Goal: Task Accomplishment & Management: Manage account settings

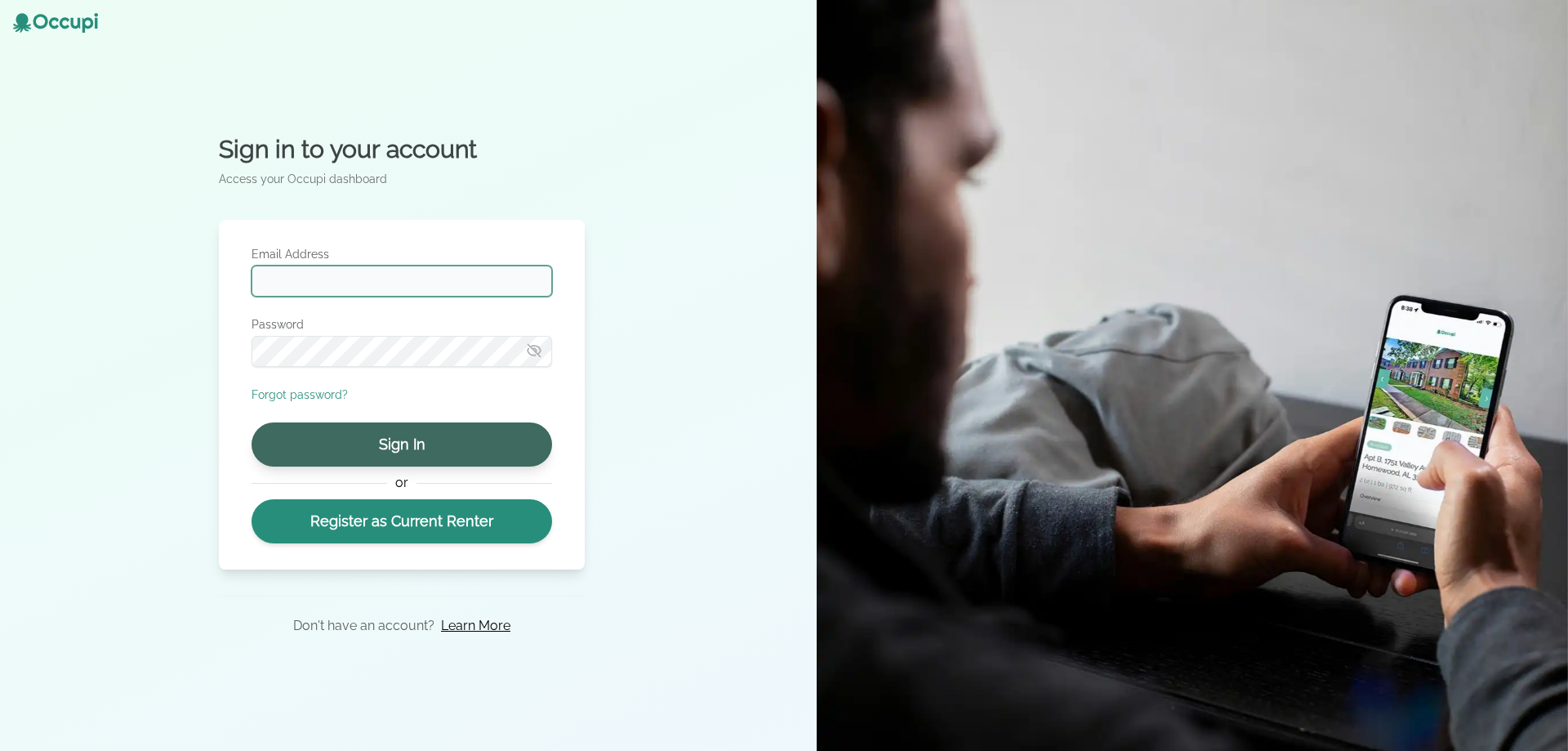
type input "**********"
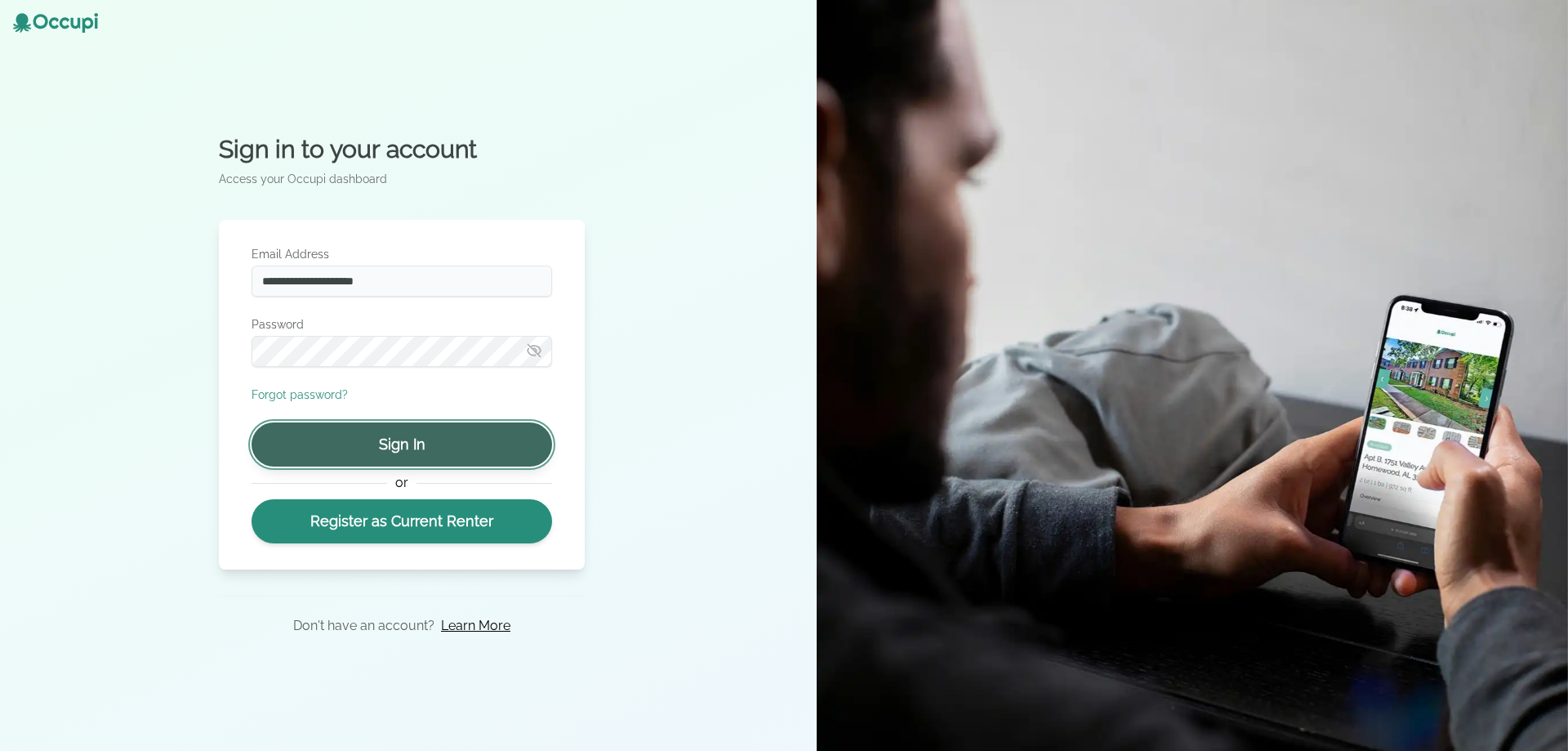
click at [378, 439] on button "Sign In" at bounding box center [401, 444] width 300 height 44
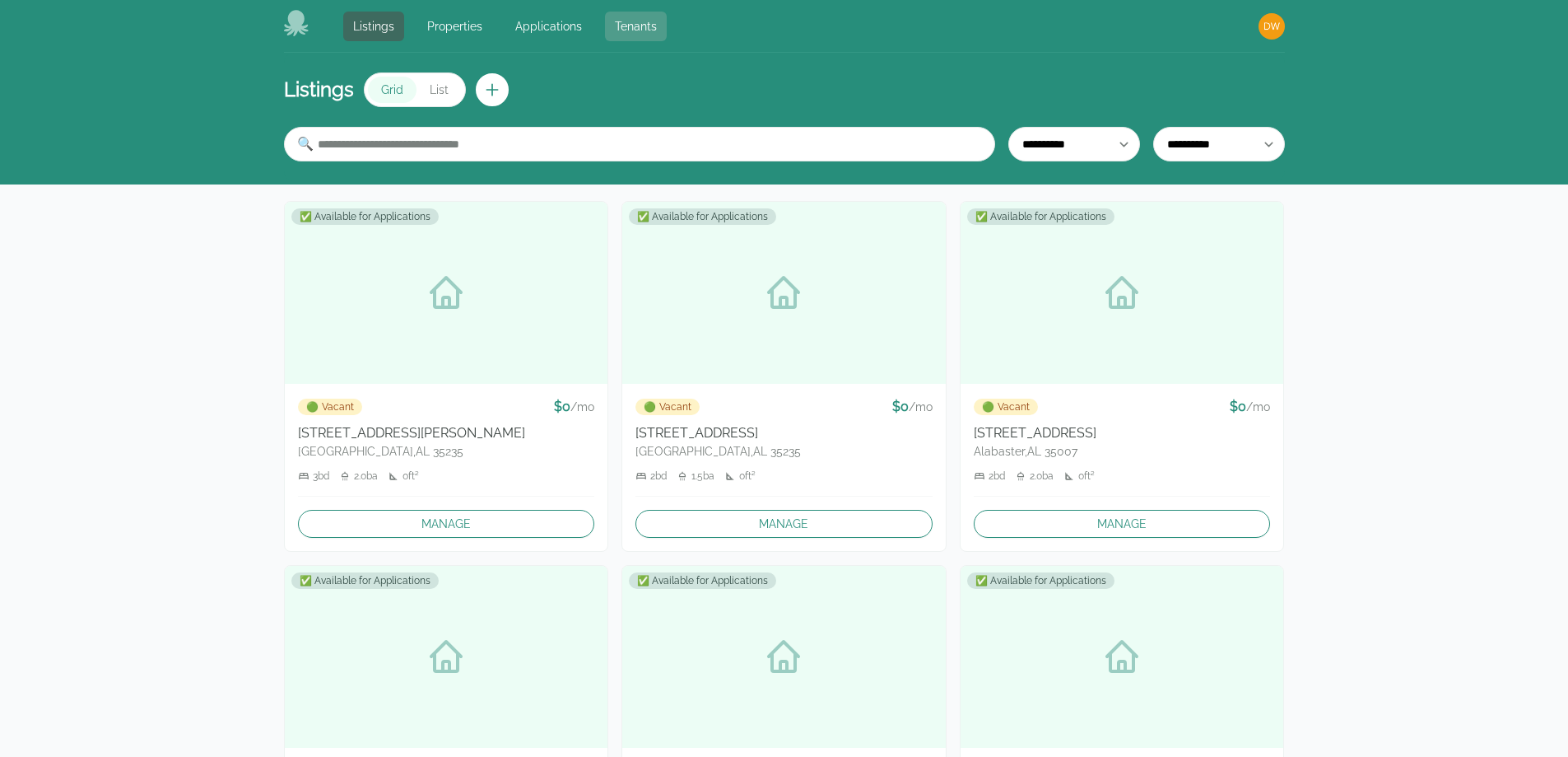
click at [623, 20] on link "Tenants" at bounding box center [636, 26] width 62 height 30
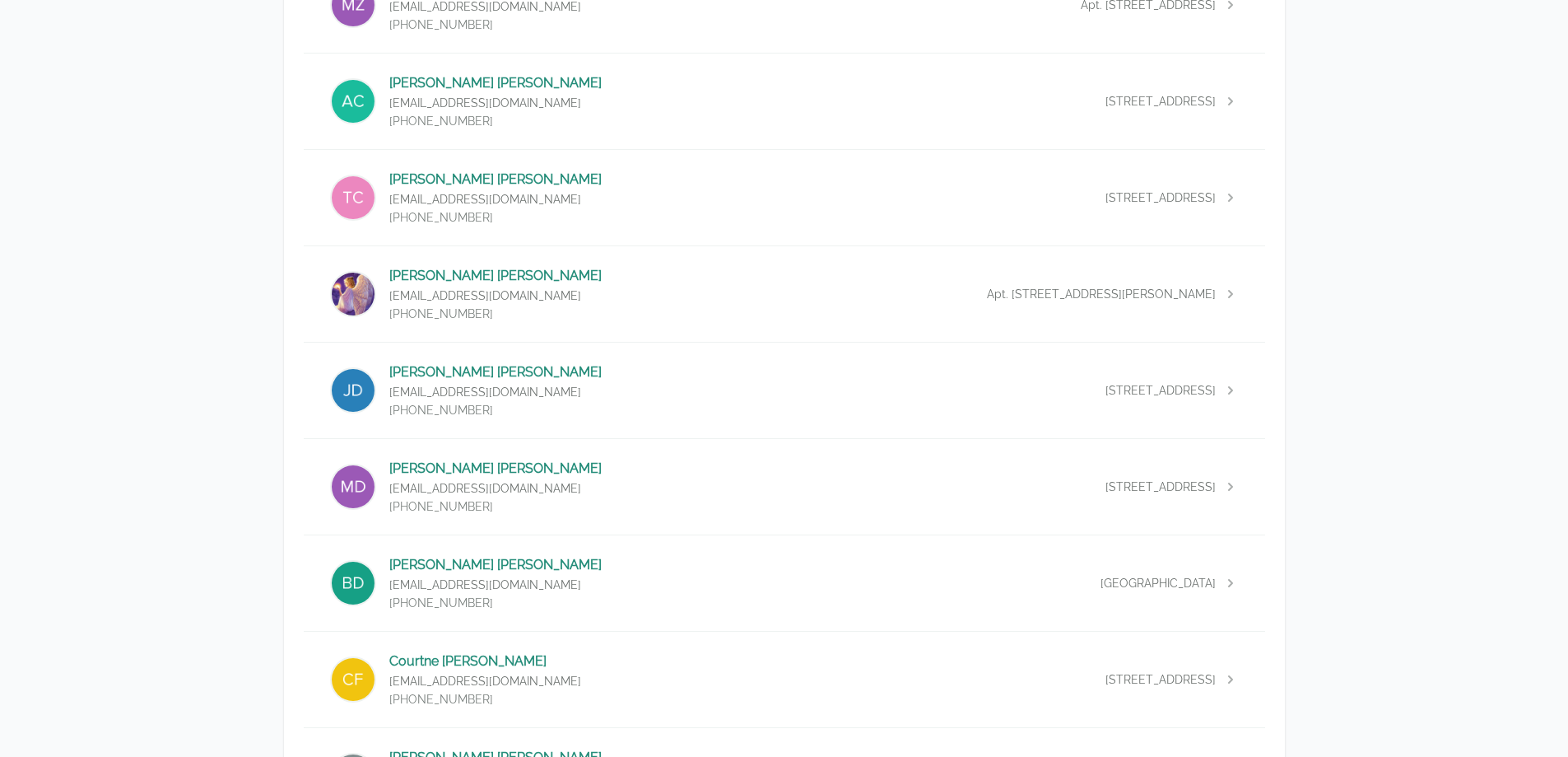
scroll to position [1317, 0]
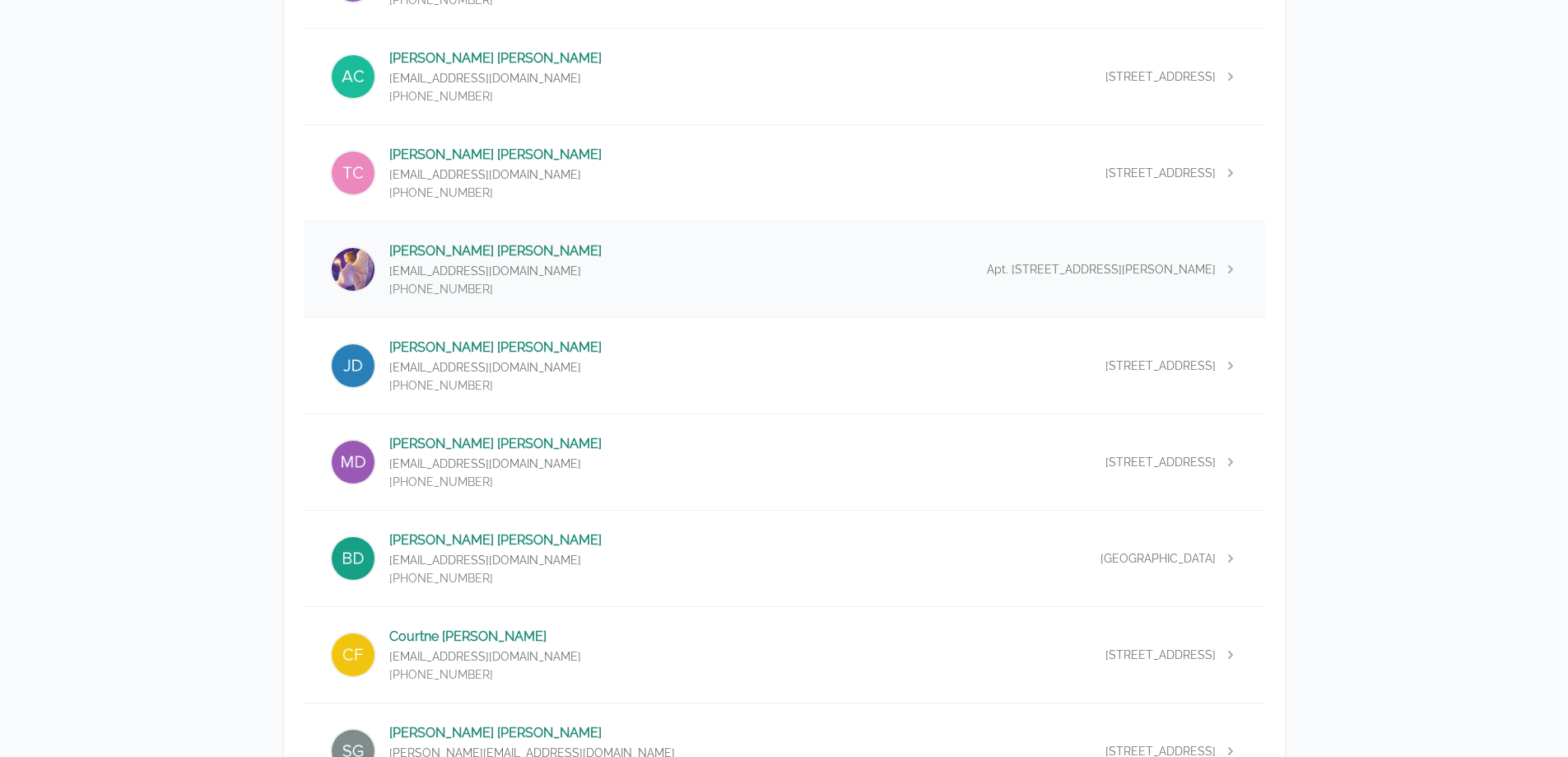
click at [462, 244] on p "[PERSON_NAME]" at bounding box center [496, 251] width 212 height 20
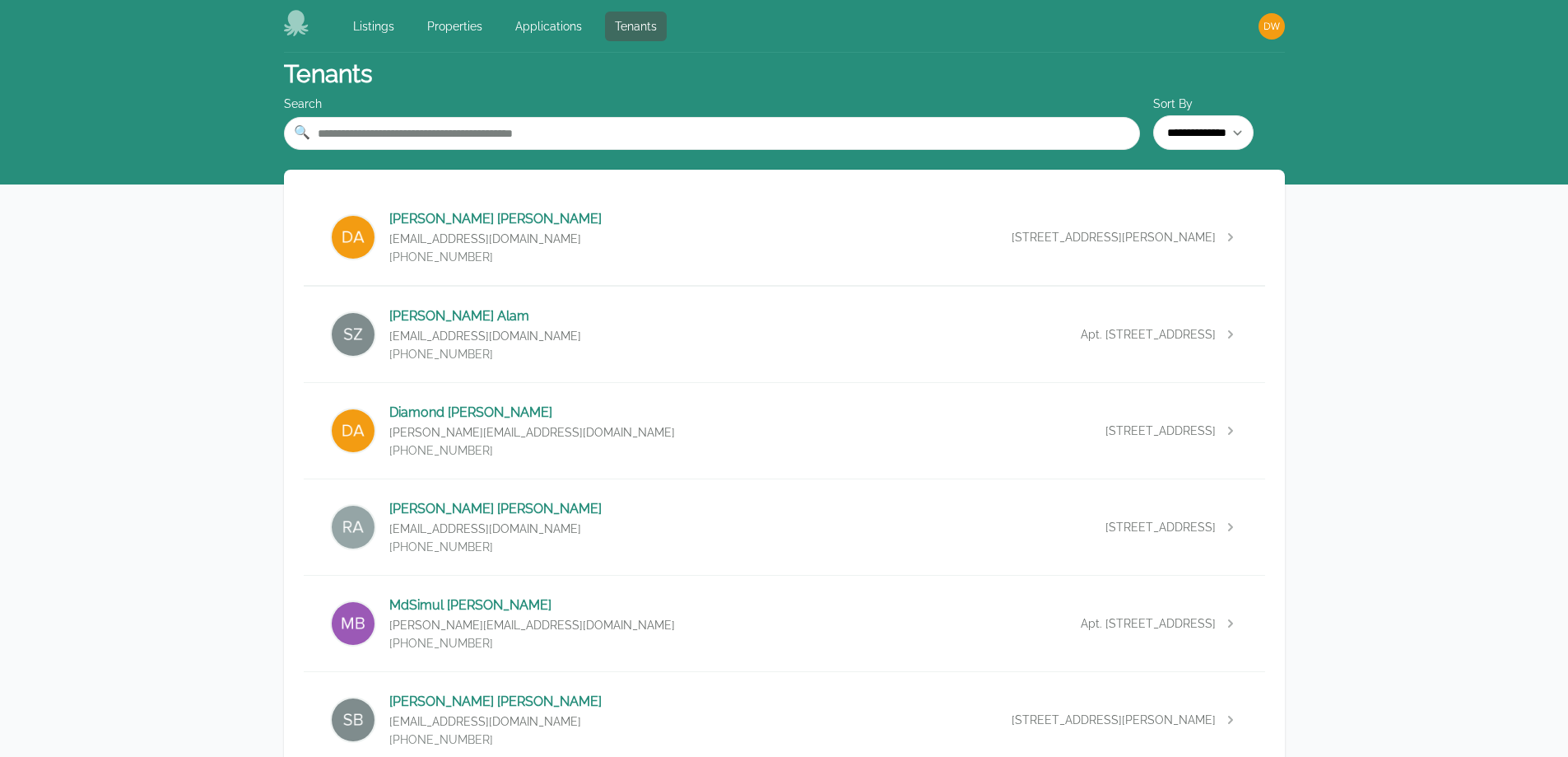
select select "*"
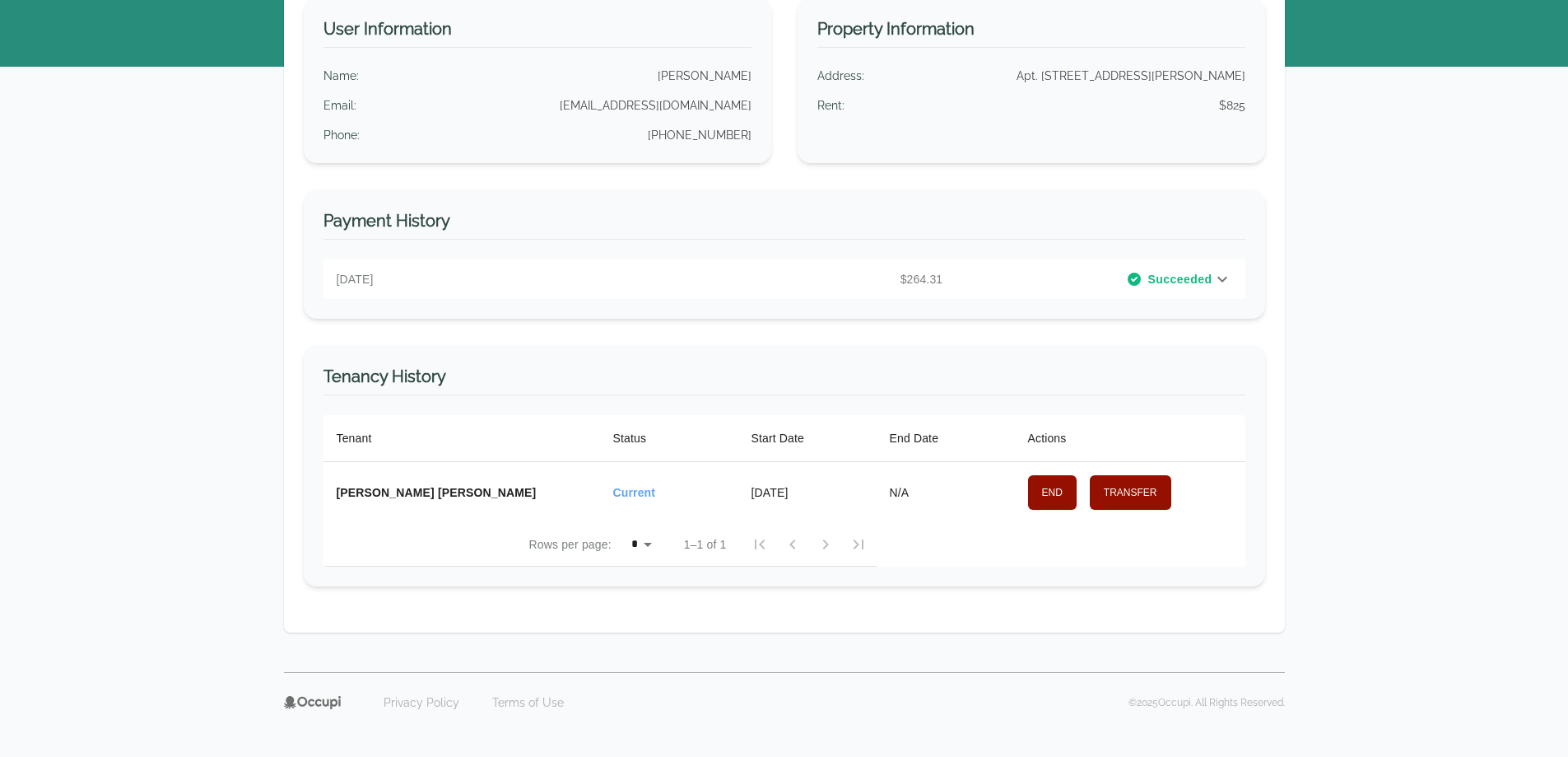
scroll to position [132, 0]
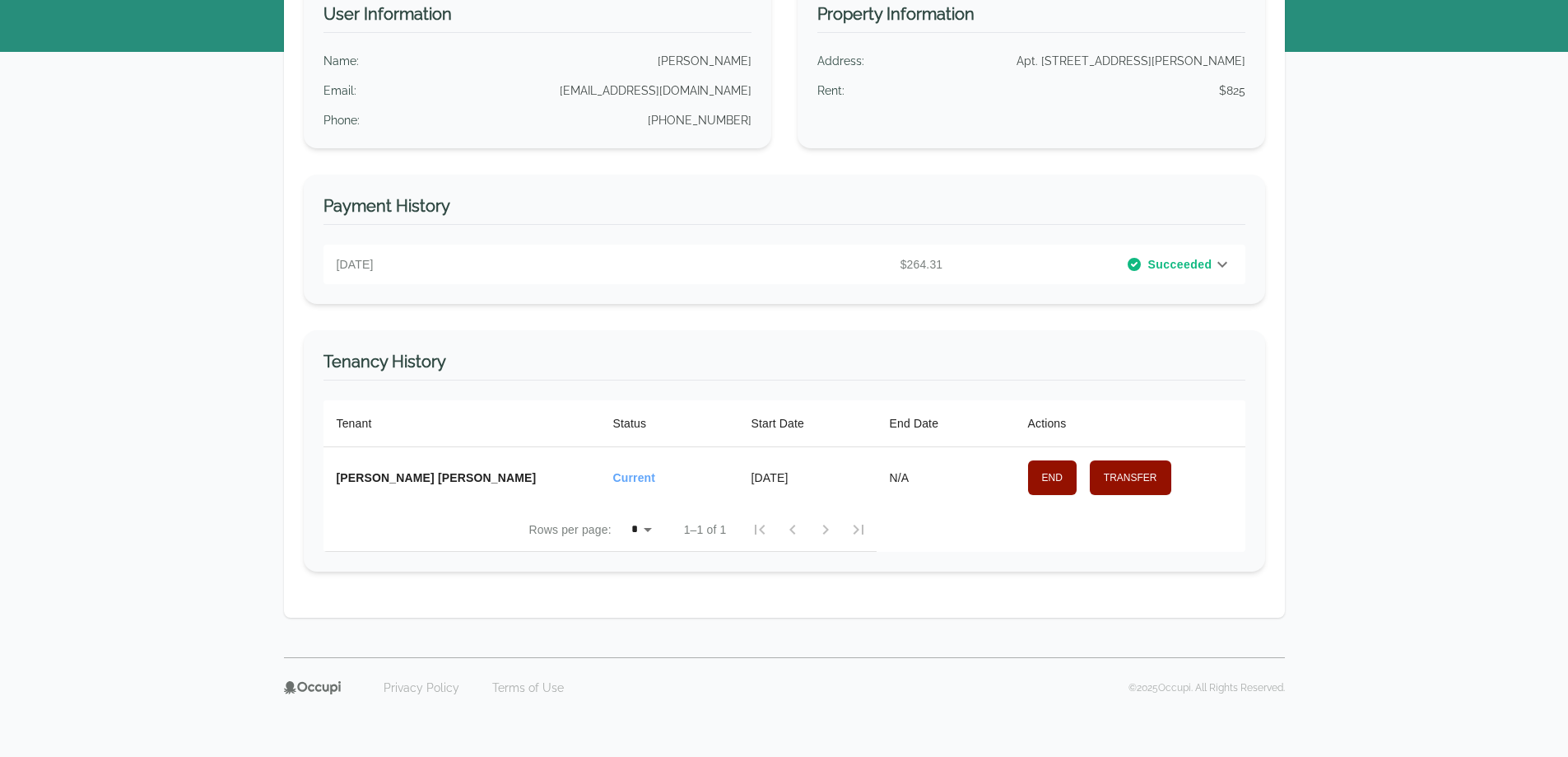
click at [1227, 266] on icon at bounding box center [1222, 264] width 20 height 20
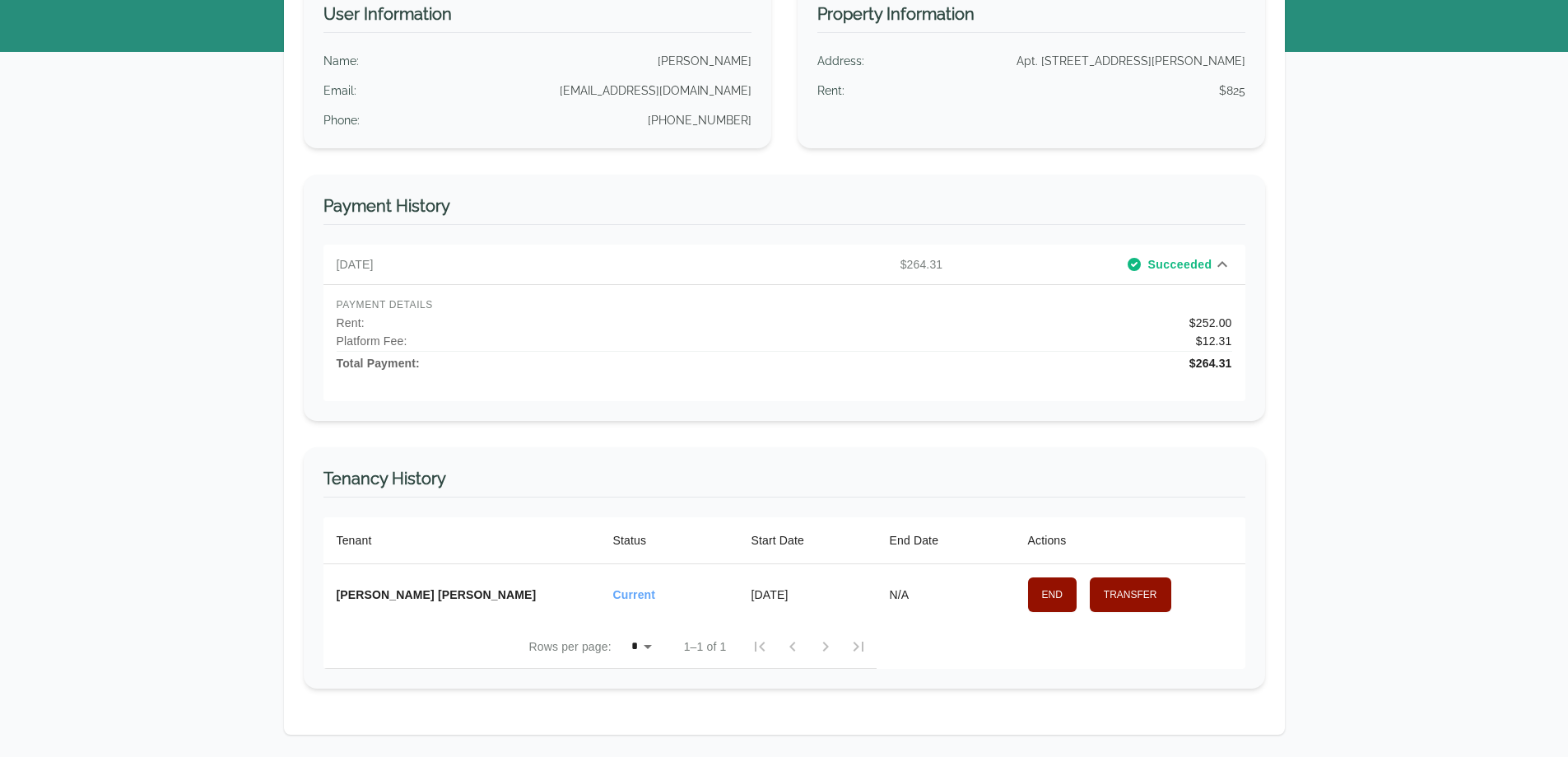
click at [1226, 265] on icon at bounding box center [1222, 264] width 10 height 6
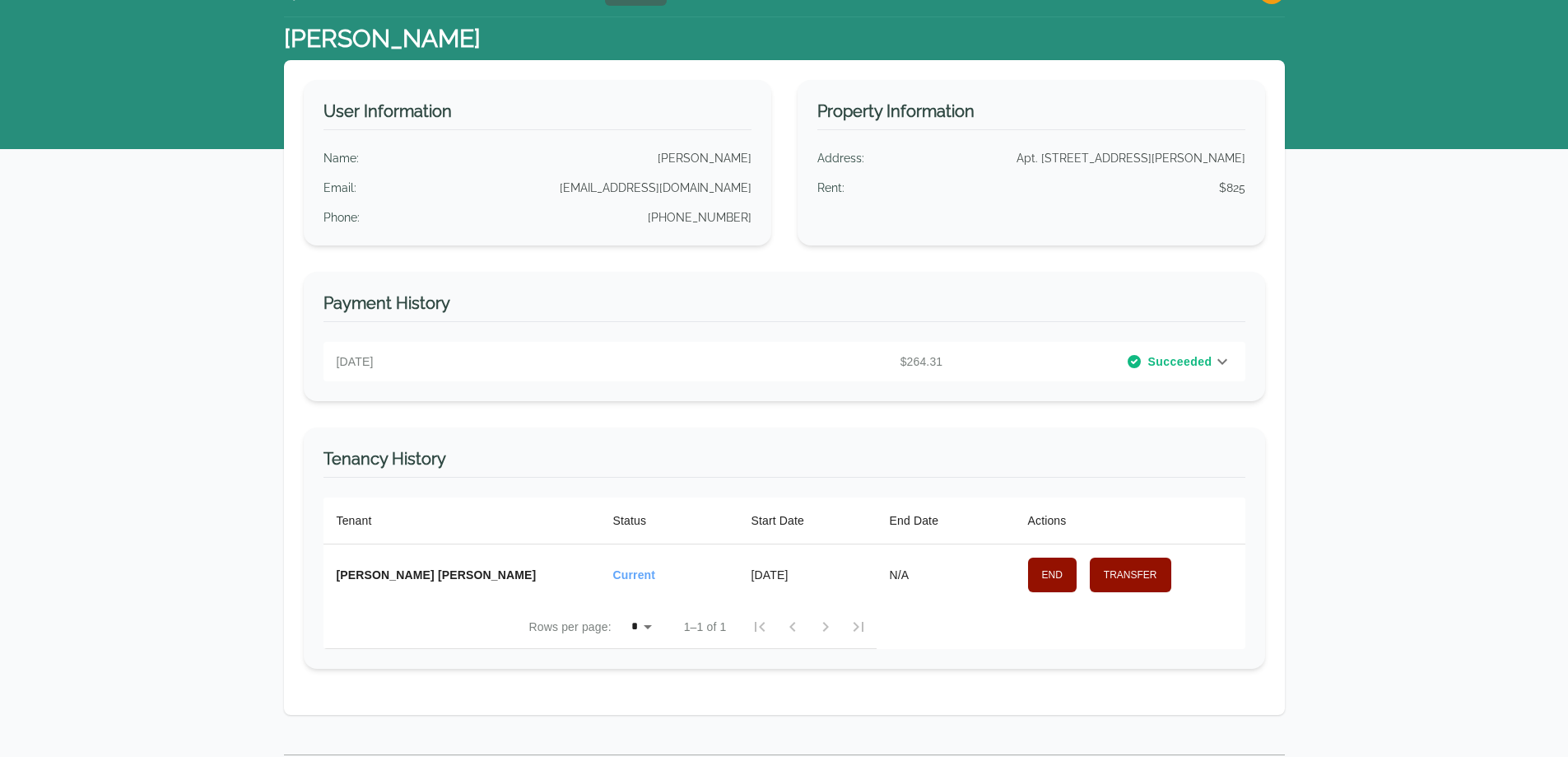
scroll to position [0, 0]
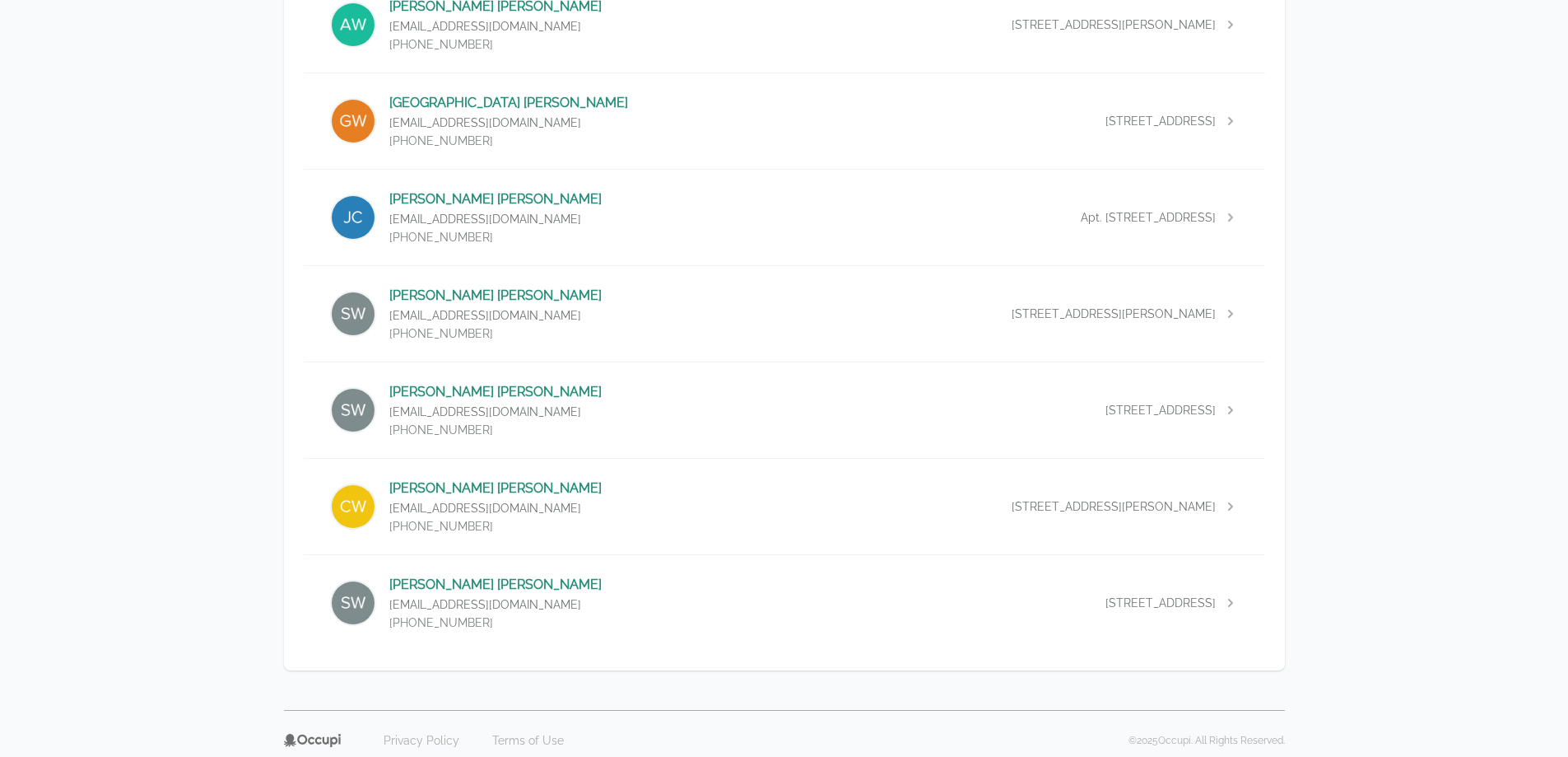
scroll to position [7684, 0]
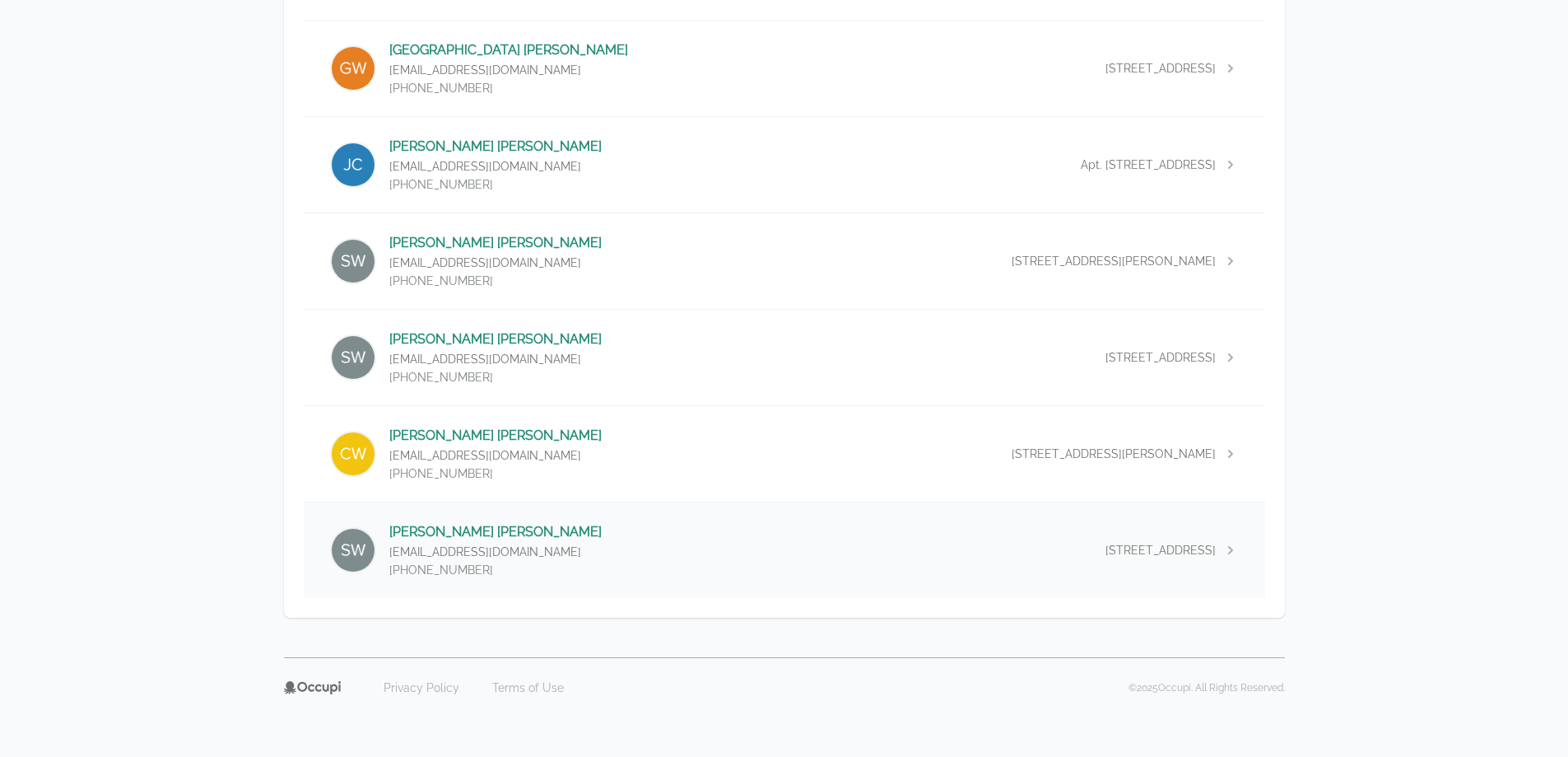
click at [452, 533] on p "[PERSON_NAME]" at bounding box center [496, 532] width 212 height 20
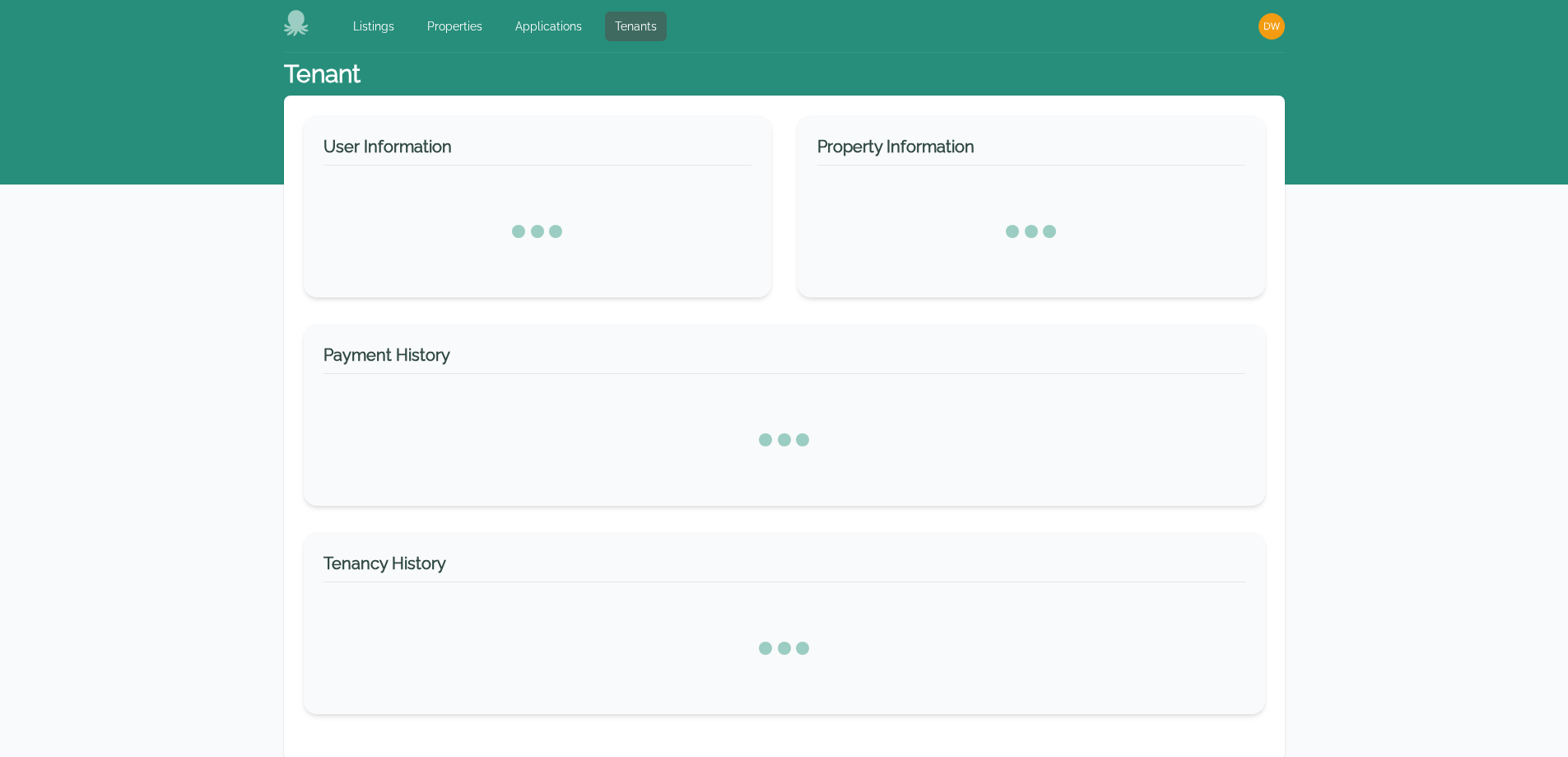
select select "*"
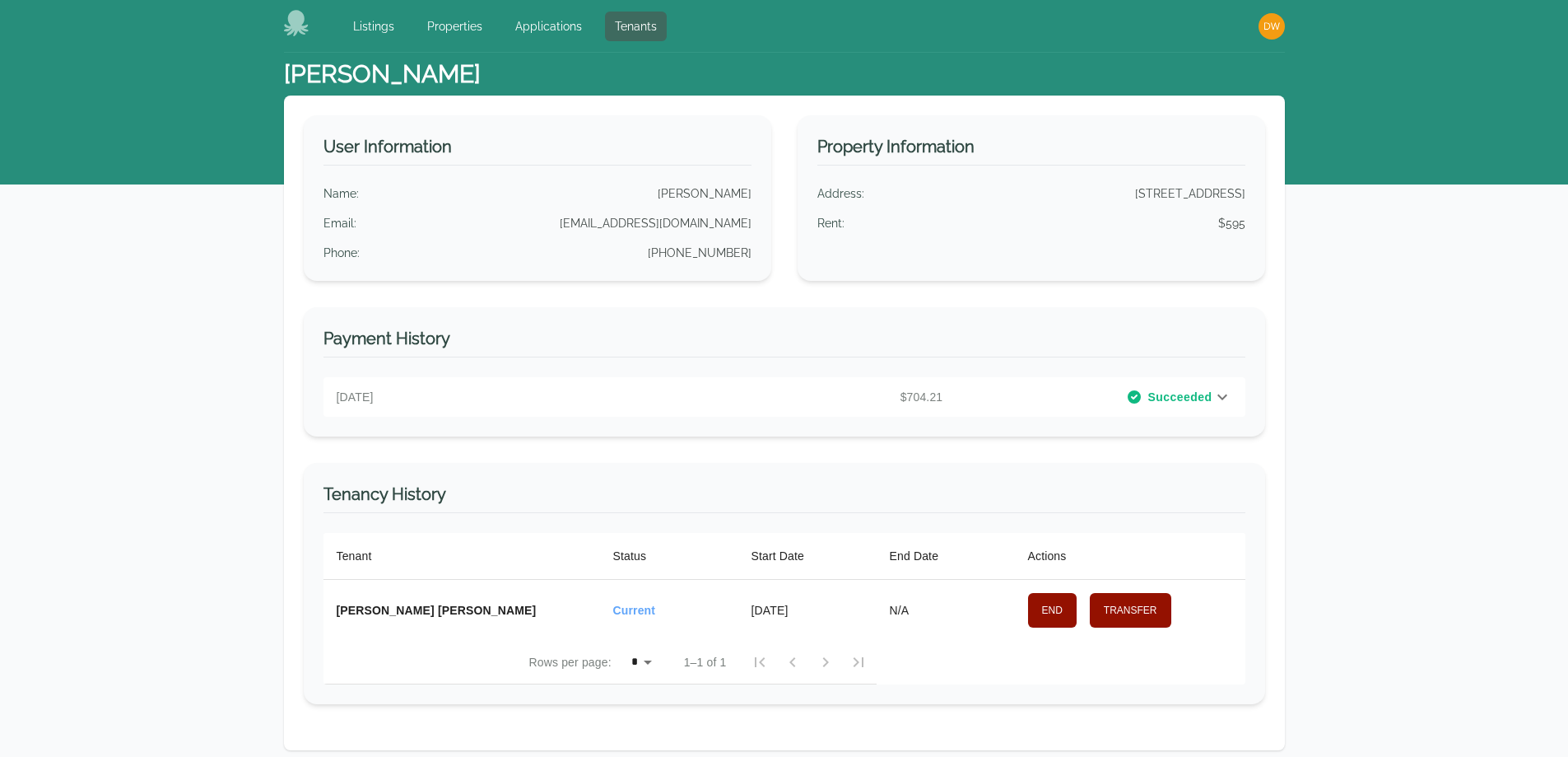
click at [1219, 396] on icon at bounding box center [1222, 397] width 10 height 6
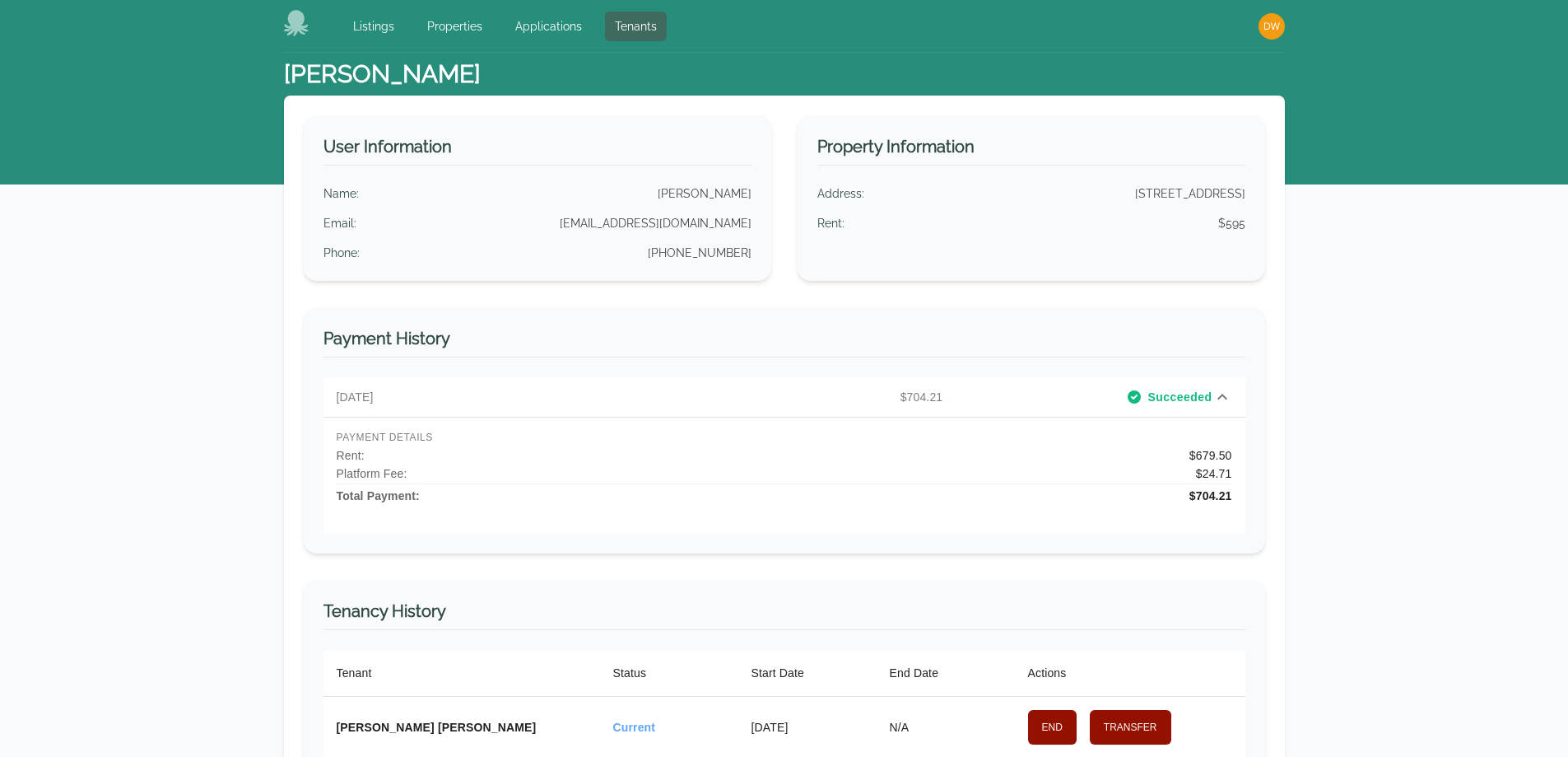
click at [1219, 396] on icon at bounding box center [1222, 396] width 10 height 6
